Goal: Task Accomplishment & Management: Manage account settings

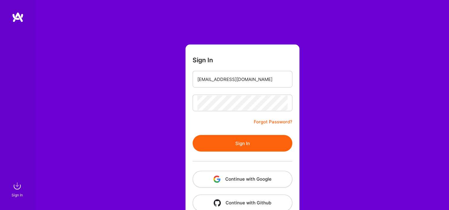
click at [232, 147] on button "Sign In" at bounding box center [243, 143] width 100 height 17
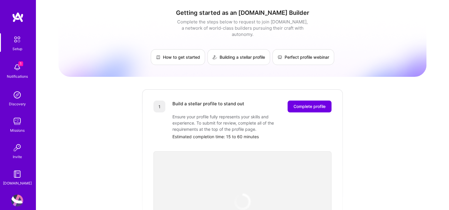
click at [16, 70] on img at bounding box center [17, 67] width 12 height 12
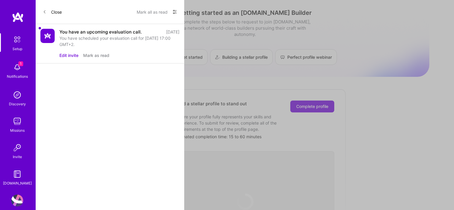
click at [76, 53] on button "Edit invite" at bounding box center [68, 55] width 19 height 6
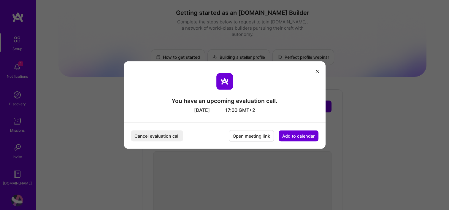
click at [320, 72] on button "modal" at bounding box center [317, 71] width 7 height 10
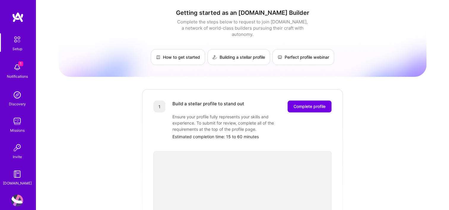
click at [14, 70] on img at bounding box center [17, 67] width 12 height 12
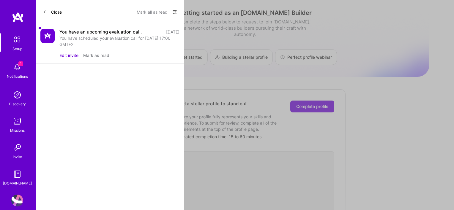
click at [72, 58] on button "Edit invite" at bounding box center [68, 55] width 19 height 6
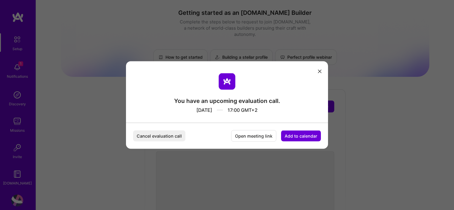
click at [169, 135] on button "Cancel evaluation call" at bounding box center [159, 136] width 52 height 11
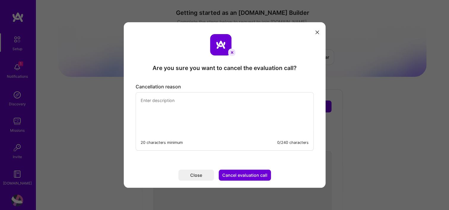
click at [208, 109] on textarea "modal" at bounding box center [225, 113] width 178 height 41
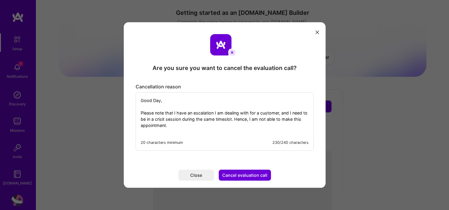
type textarea "Good Day, Please note that I have an escalation I am dealing with for a custome…"
click at [251, 175] on button "Cancel evaluation call" at bounding box center [245, 175] width 52 height 11
